Goal: Information Seeking & Learning: Learn about a topic

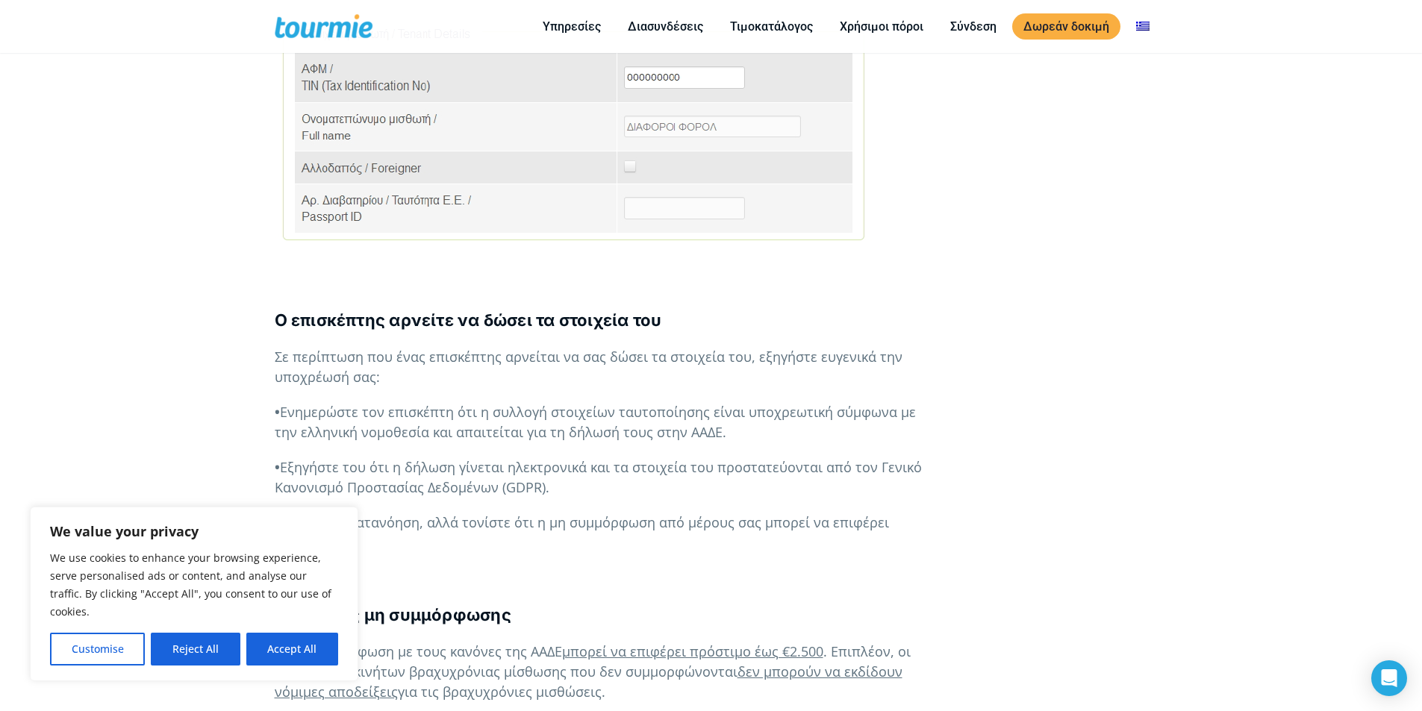
scroll to position [2178, 0]
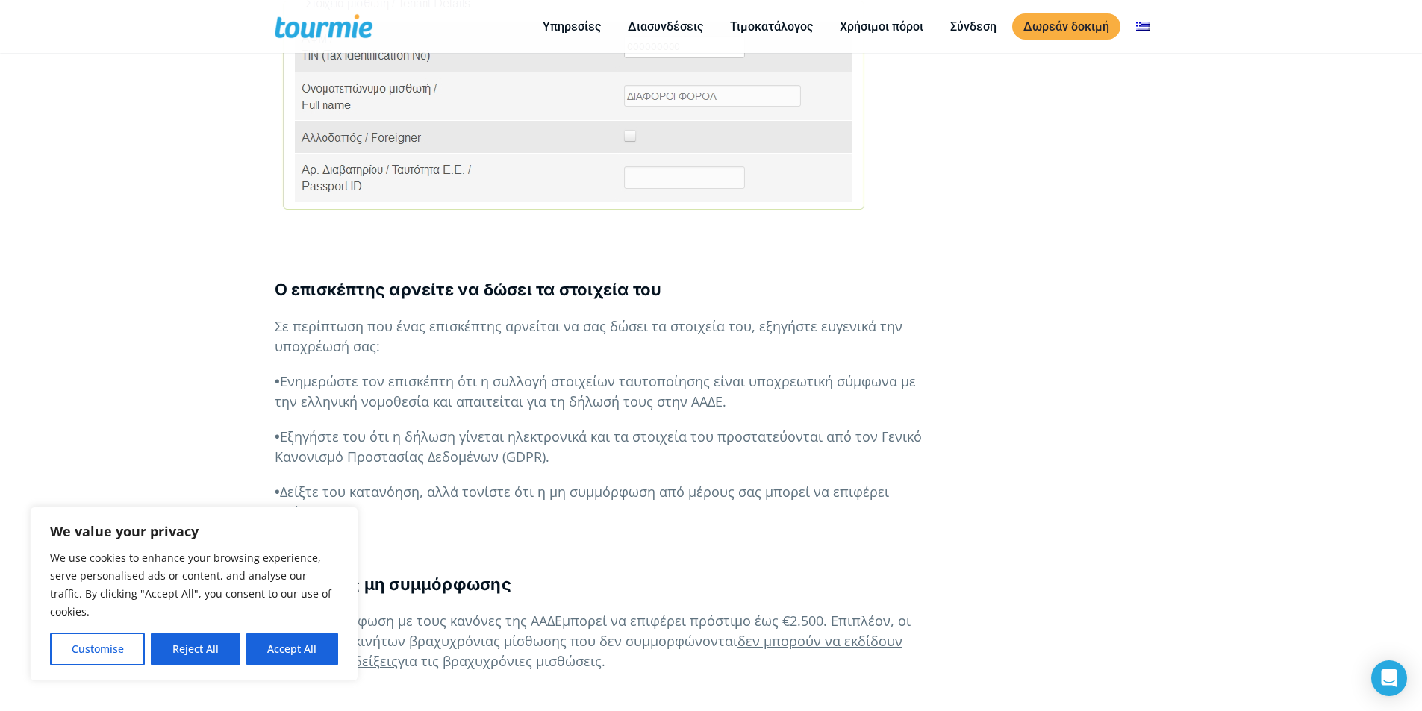
drag, startPoint x: 277, startPoint y: 240, endPoint x: 519, endPoint y: 473, distance: 336.3
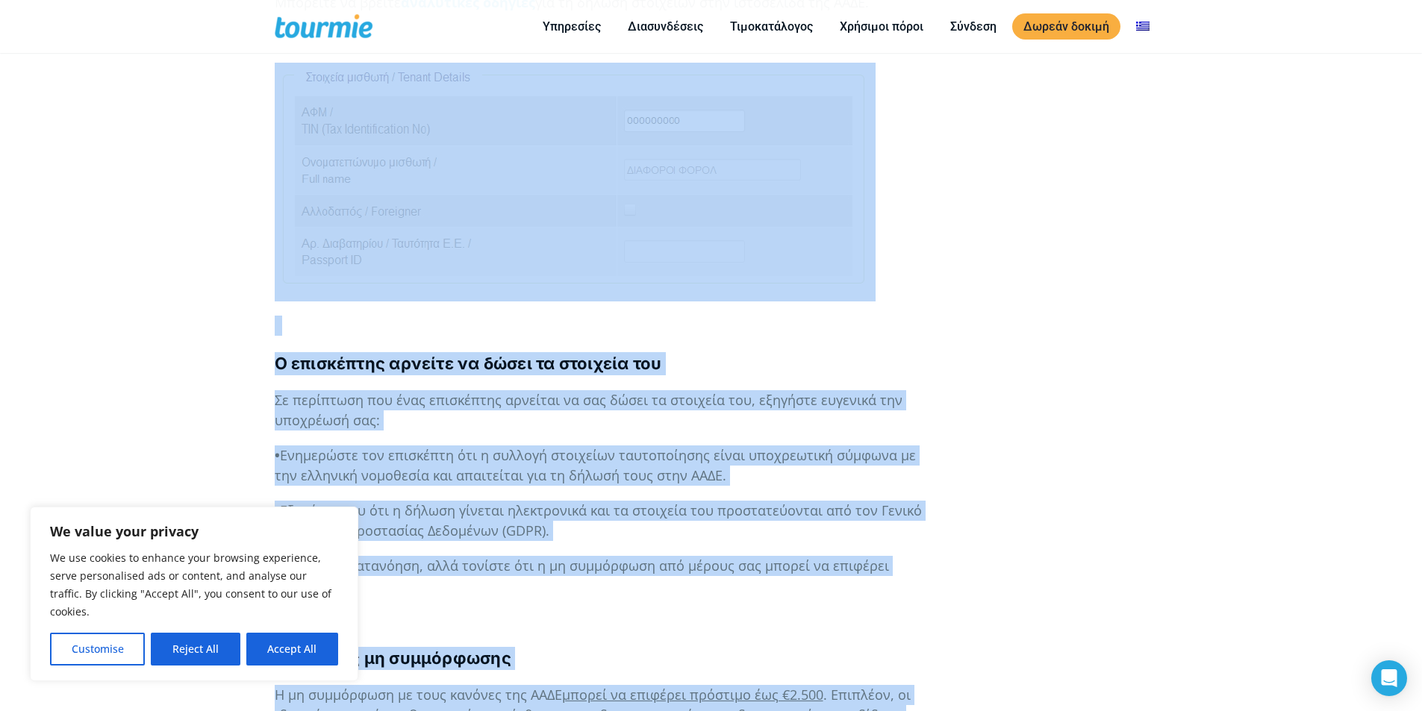
scroll to position [2104, 0]
drag, startPoint x: 413, startPoint y: 455, endPoint x: 353, endPoint y: 223, distance: 239.7
copy div "L ipsumdolor sitamet co adipi el seddoeiu tem In utlaboree dol magn aliquaenim …"
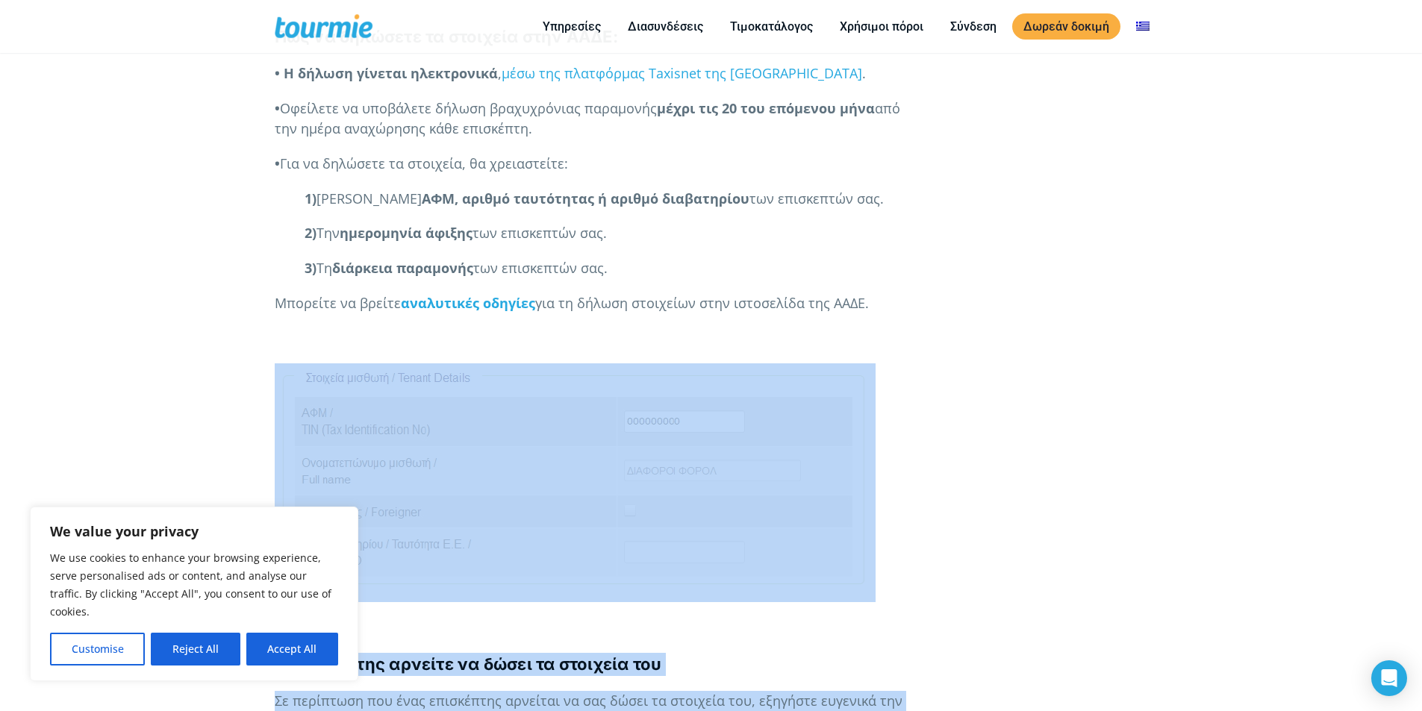
scroll to position [1789, 0]
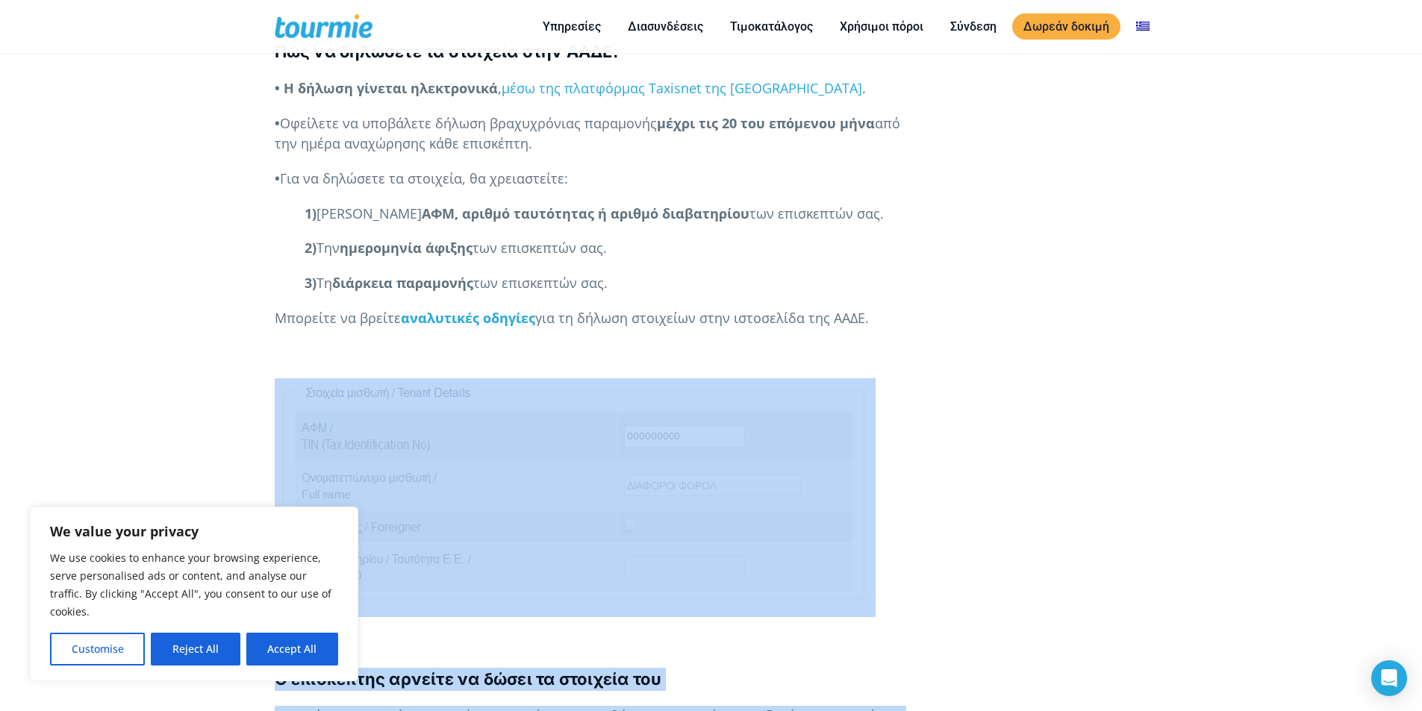
drag, startPoint x: 1012, startPoint y: 345, endPoint x: 935, endPoint y: 373, distance: 82.0
click at [1011, 346] on div "   Ιδιοκτήτες ακινήτων Συμβουλές [DATE] Ως ιδιοκτήτες ακινήτων βραχυχρόνιας …" at bounding box center [711, 183] width 905 height 3343
click at [266, 651] on button "Accept All" at bounding box center [292, 649] width 92 height 33
checkbox input "true"
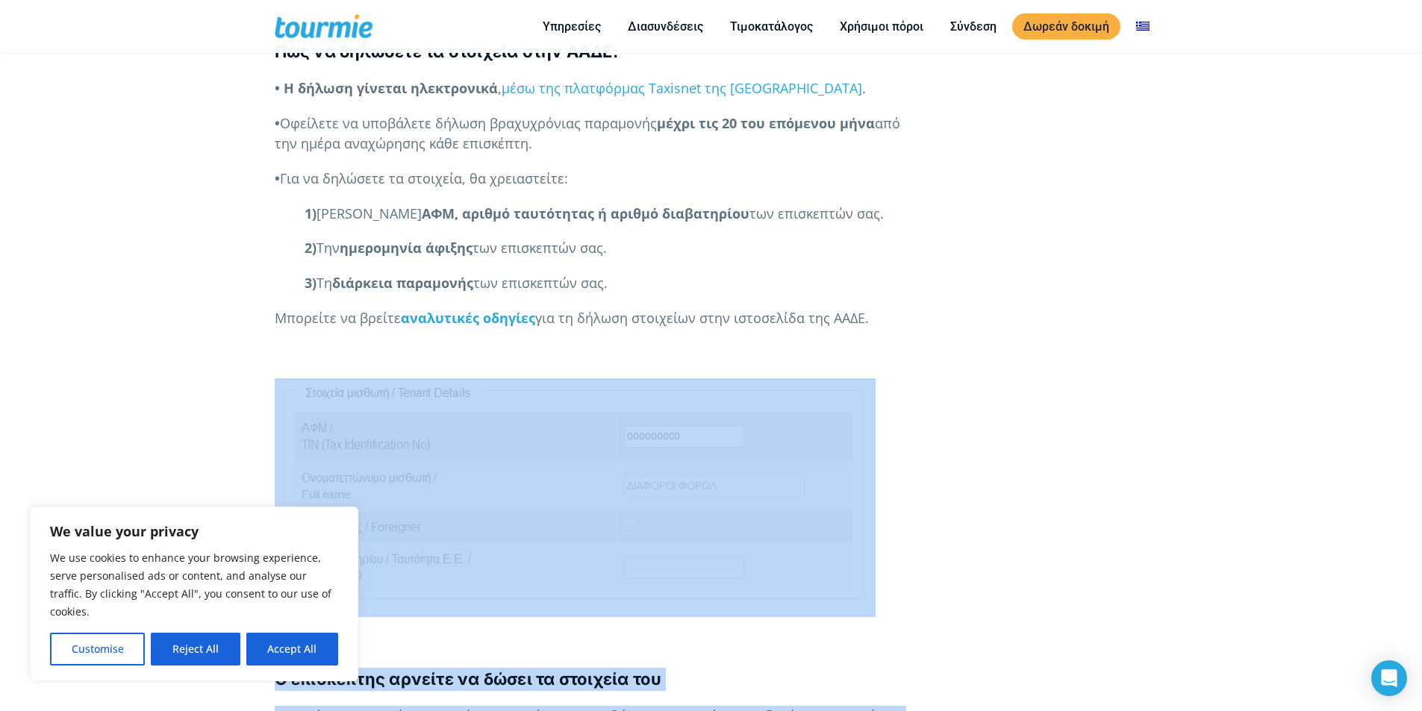
checkbox input "true"
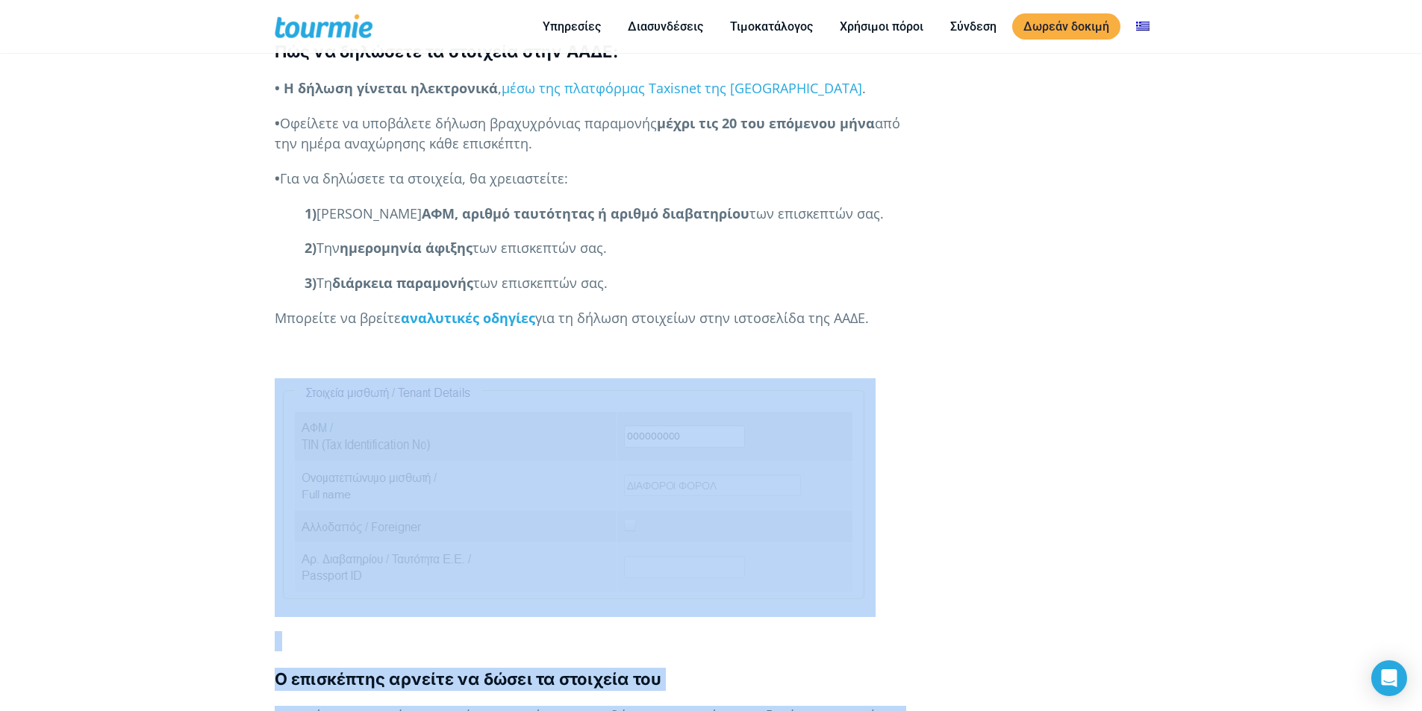
click at [1147, 376] on div "   Ιδιοκτήτες ακινήτων Συμβουλές [DATE] Ως ιδιοκτήτες ακινήτων βραχυχρόνιας …" at bounding box center [711, 183] width 905 height 3343
click at [863, 378] on p at bounding box center [598, 497] width 647 height 239
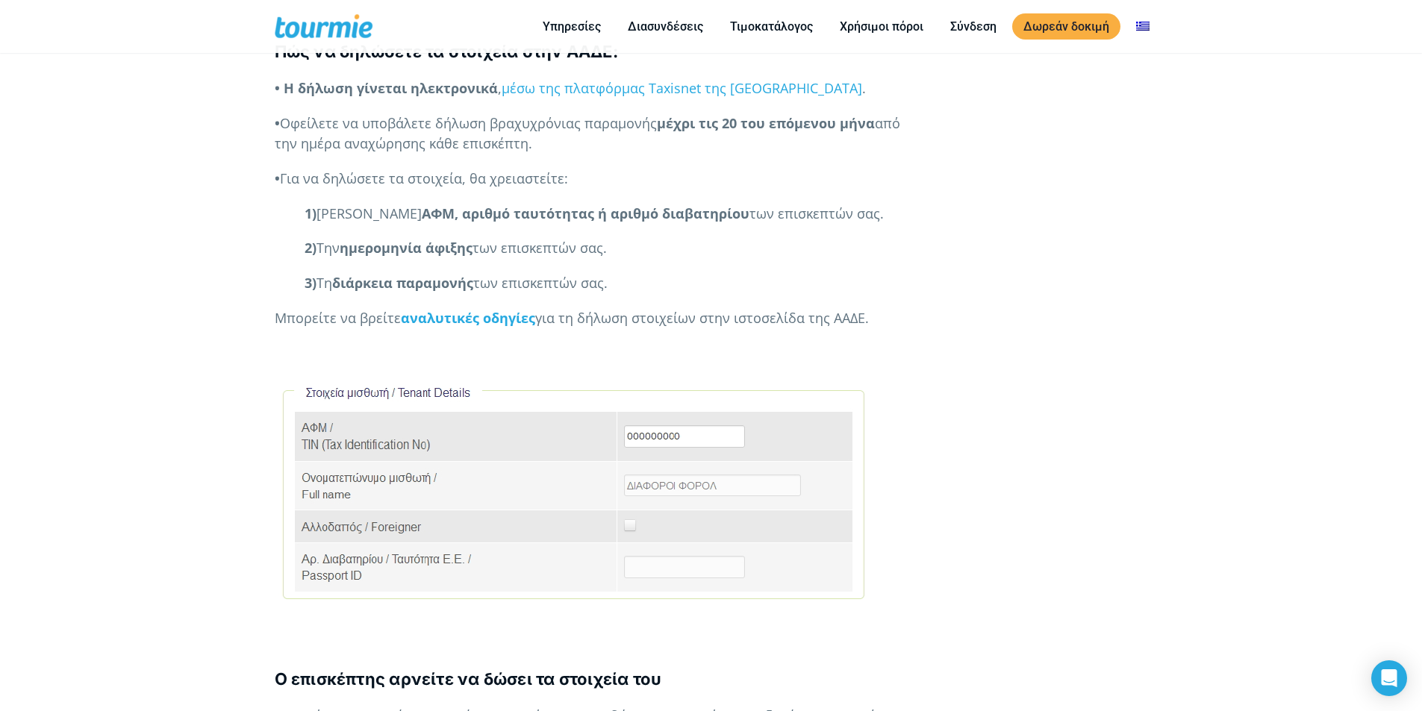
drag, startPoint x: 798, startPoint y: 395, endPoint x: 582, endPoint y: 432, distance: 219.7
click at [582, 432] on p at bounding box center [598, 497] width 647 height 239
click at [390, 407] on p at bounding box center [598, 497] width 647 height 239
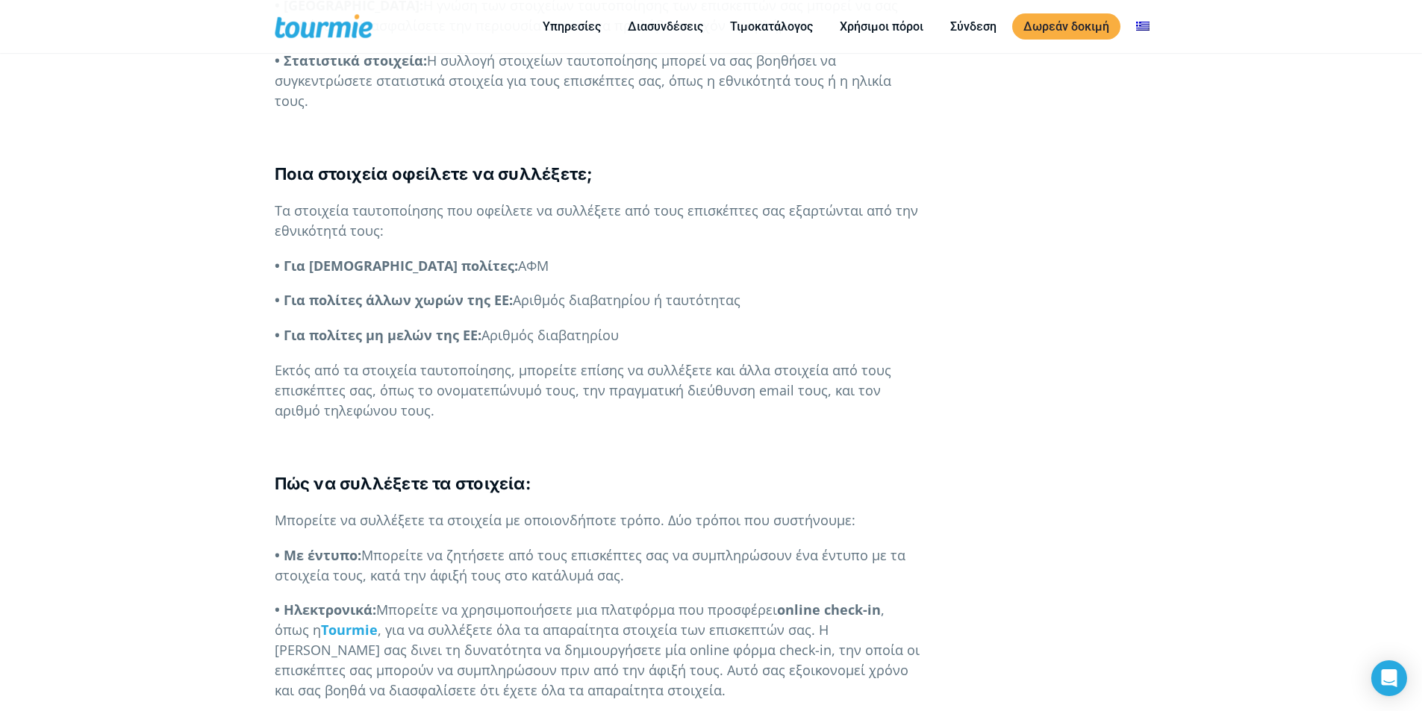
scroll to position [1085, 0]
